Goal: Task Accomplishment & Management: Manage account settings

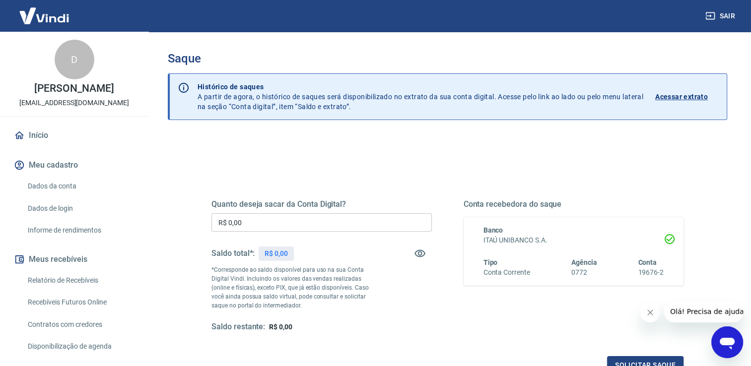
click at [474, 303] on div "Conta recebedora do saque Banco ITAÚ UNIBANCO S.A. Tipo Conta Corrente Agência …" at bounding box center [574, 266] width 220 height 133
